Goal: Find specific page/section: Find specific page/section

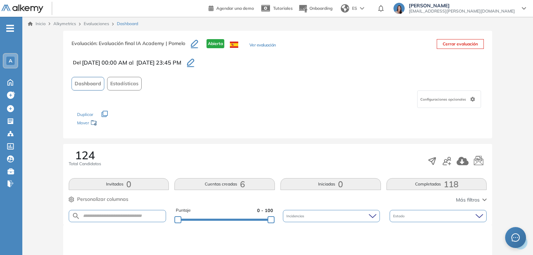
click at [13, 66] on div "A" at bounding box center [10, 61] width 14 height 14
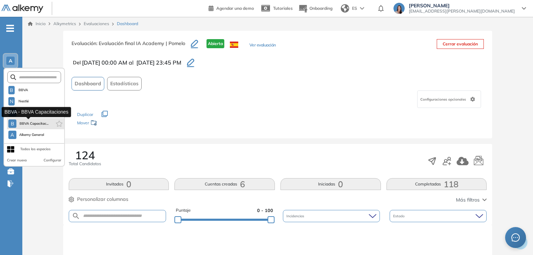
click at [34, 123] on span "BBVA Capacitac..." at bounding box center [33, 124] width 29 height 6
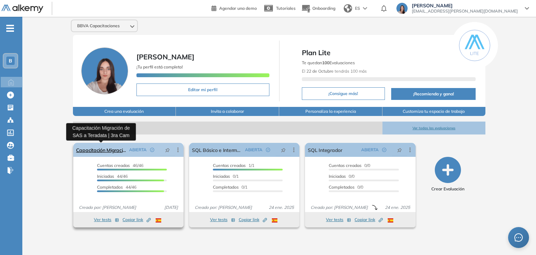
click at [114, 145] on link "Capacitación Migración de SAS a Teradata | 3ra Cam" at bounding box center [101, 150] width 50 height 14
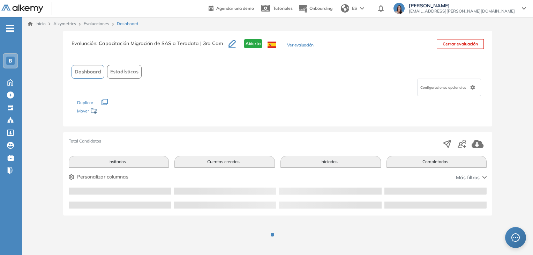
scroll to position [7, 0]
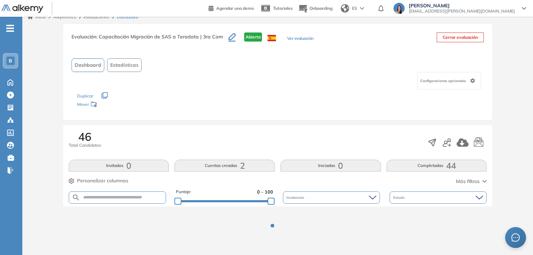
click at [423, 164] on button "Completadas 44" at bounding box center [436, 165] width 100 height 12
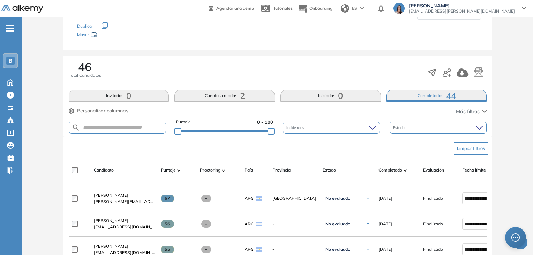
scroll to position [111, 0]
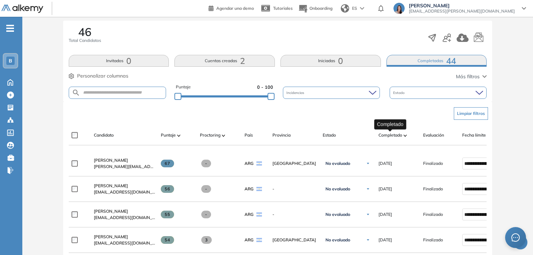
click at [382, 135] on span "Completado" at bounding box center [390, 135] width 24 height 6
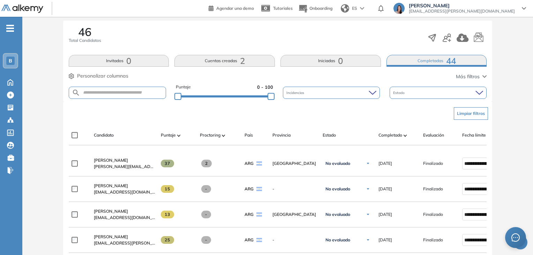
scroll to position [181, 0]
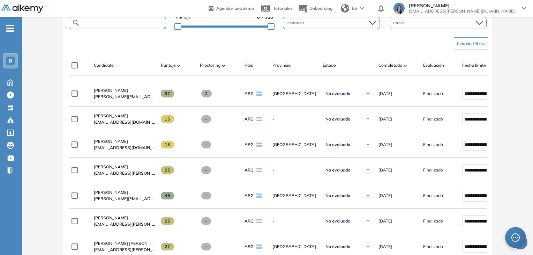
click at [110, 20] on input "text" at bounding box center [123, 22] width 86 height 5
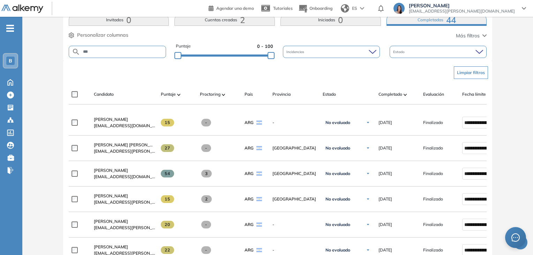
scroll to position [152, 0]
click at [114, 53] on input "***" at bounding box center [123, 52] width 86 height 5
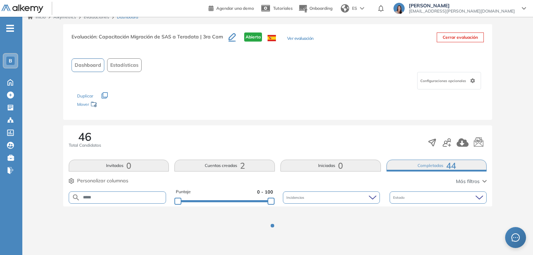
scroll to position [35, 0]
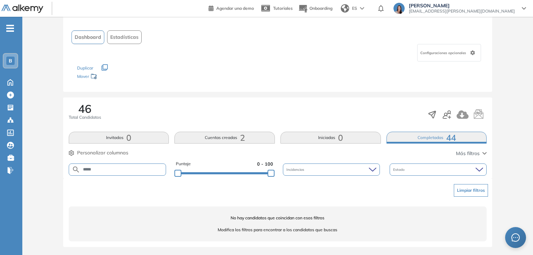
click at [126, 167] on input "*****" at bounding box center [123, 169] width 86 height 5
type input "*****"
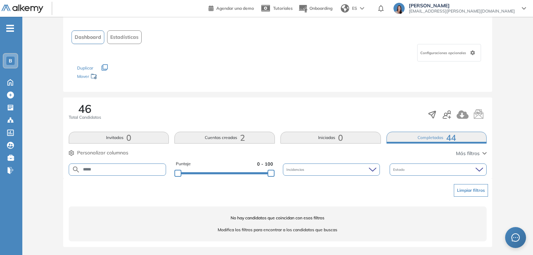
click at [222, 137] on button "Cuentas creadas 2" at bounding box center [224, 138] width 100 height 12
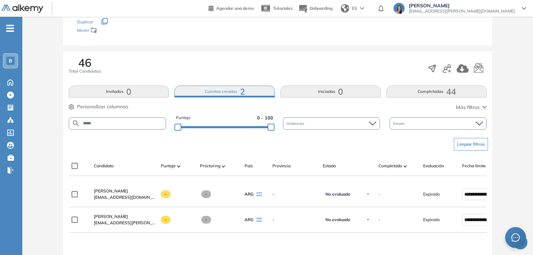
scroll to position [81, 0]
click at [407, 91] on button "Completadas 44" at bounding box center [436, 91] width 100 height 12
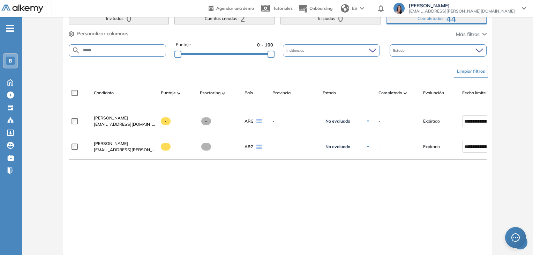
scroll to position [154, 0]
click at [122, 50] on input "*****" at bounding box center [123, 49] width 86 height 5
click at [122, 50] on input "text" at bounding box center [123, 49] width 86 height 5
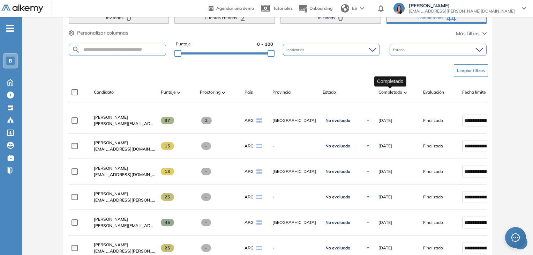
click at [398, 91] on span "Completado" at bounding box center [390, 92] width 24 height 6
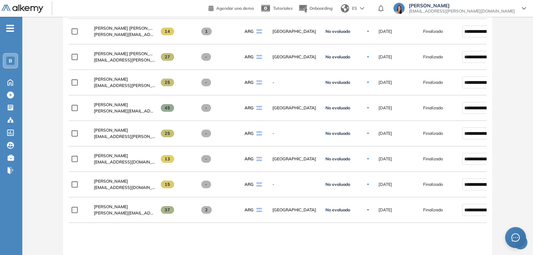
scroll to position [1135, 0]
